Goal: Task Accomplishment & Management: Manage account settings

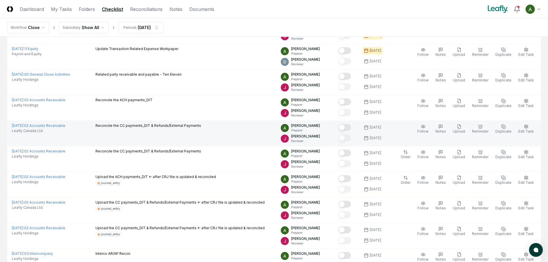
scroll to position [86, 0]
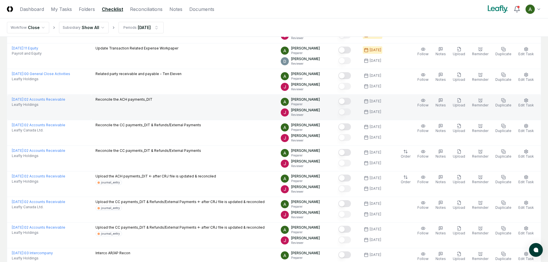
click at [351, 100] on button "Mark complete" at bounding box center [344, 101] width 13 height 7
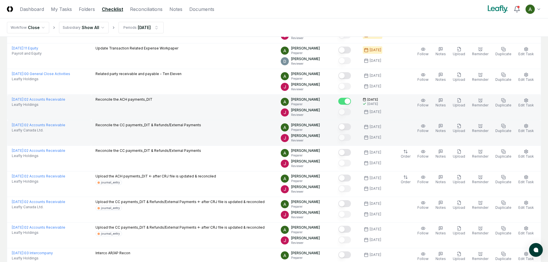
click at [351, 126] on button "Mark complete" at bounding box center [344, 126] width 13 height 7
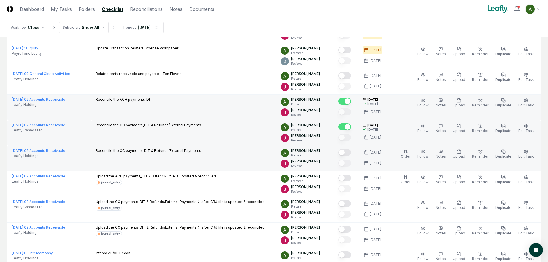
click at [351, 152] on button "Mark complete" at bounding box center [344, 152] width 13 height 7
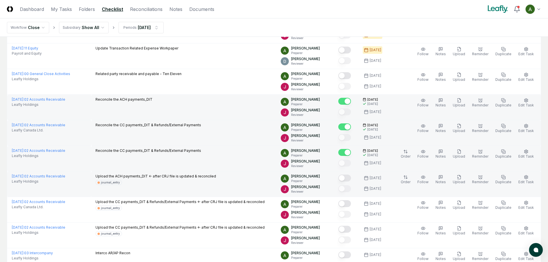
click at [351, 178] on button "Mark complete" at bounding box center [344, 178] width 13 height 7
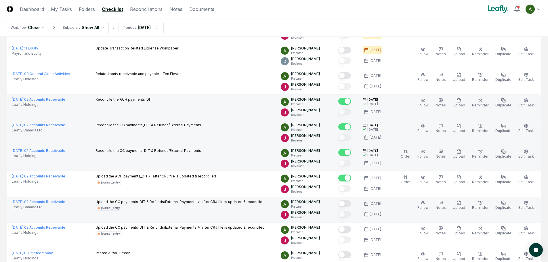
click at [351, 204] on button "Mark complete" at bounding box center [344, 203] width 13 height 7
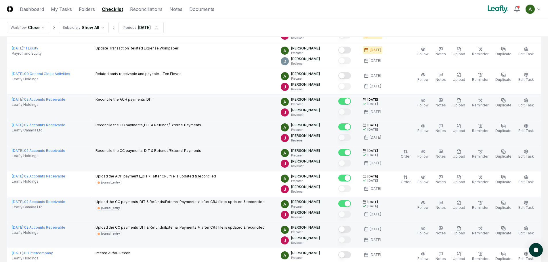
click at [351, 228] on button "Mark complete" at bounding box center [344, 229] width 13 height 7
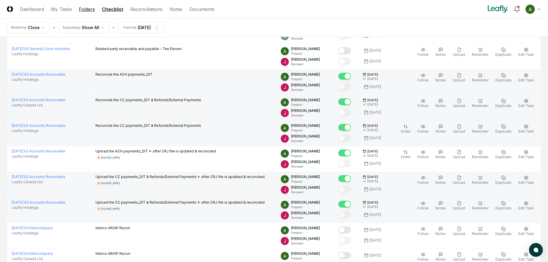
scroll to position [115, 0]
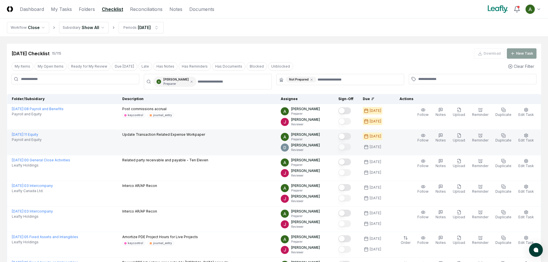
click at [351, 136] on button "Mark complete" at bounding box center [344, 136] width 13 height 7
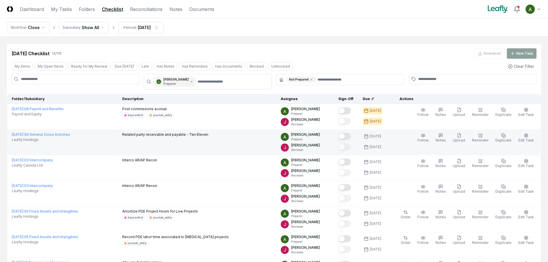
click at [351, 136] on button "Mark complete" at bounding box center [344, 136] width 13 height 7
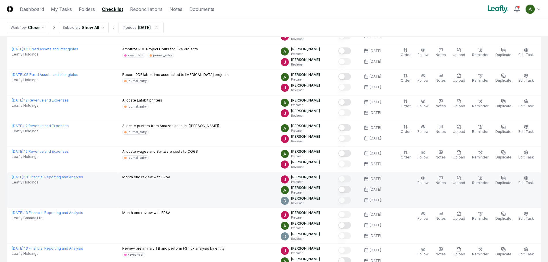
scroll to position [115, 0]
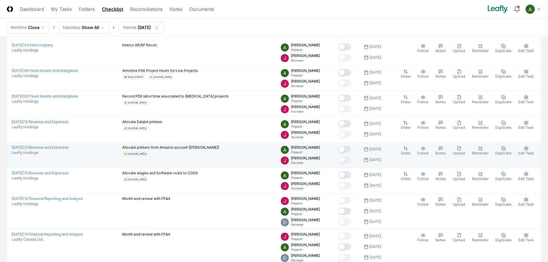
click at [351, 150] on button "Mark complete" at bounding box center [344, 149] width 13 height 7
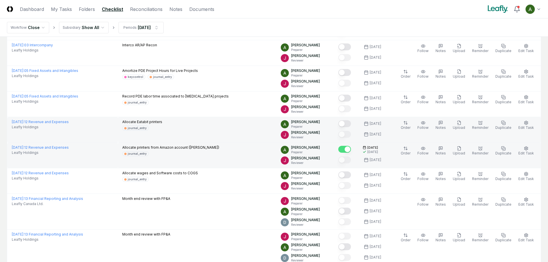
click at [351, 123] on button "Mark complete" at bounding box center [344, 123] width 13 height 7
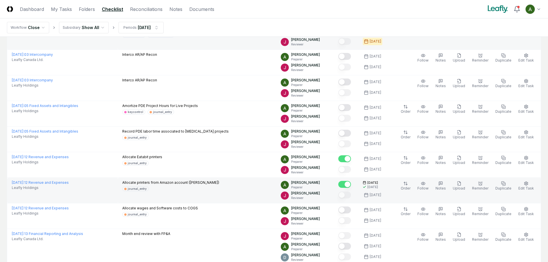
scroll to position [0, 0]
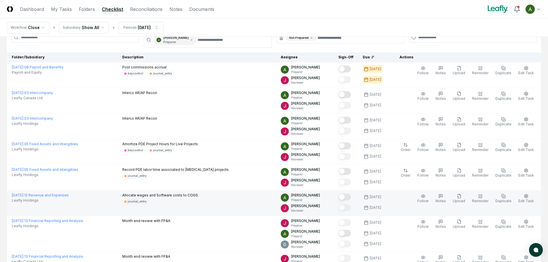
scroll to position [29, 0]
